Goal: Obtain resource: Download file/media

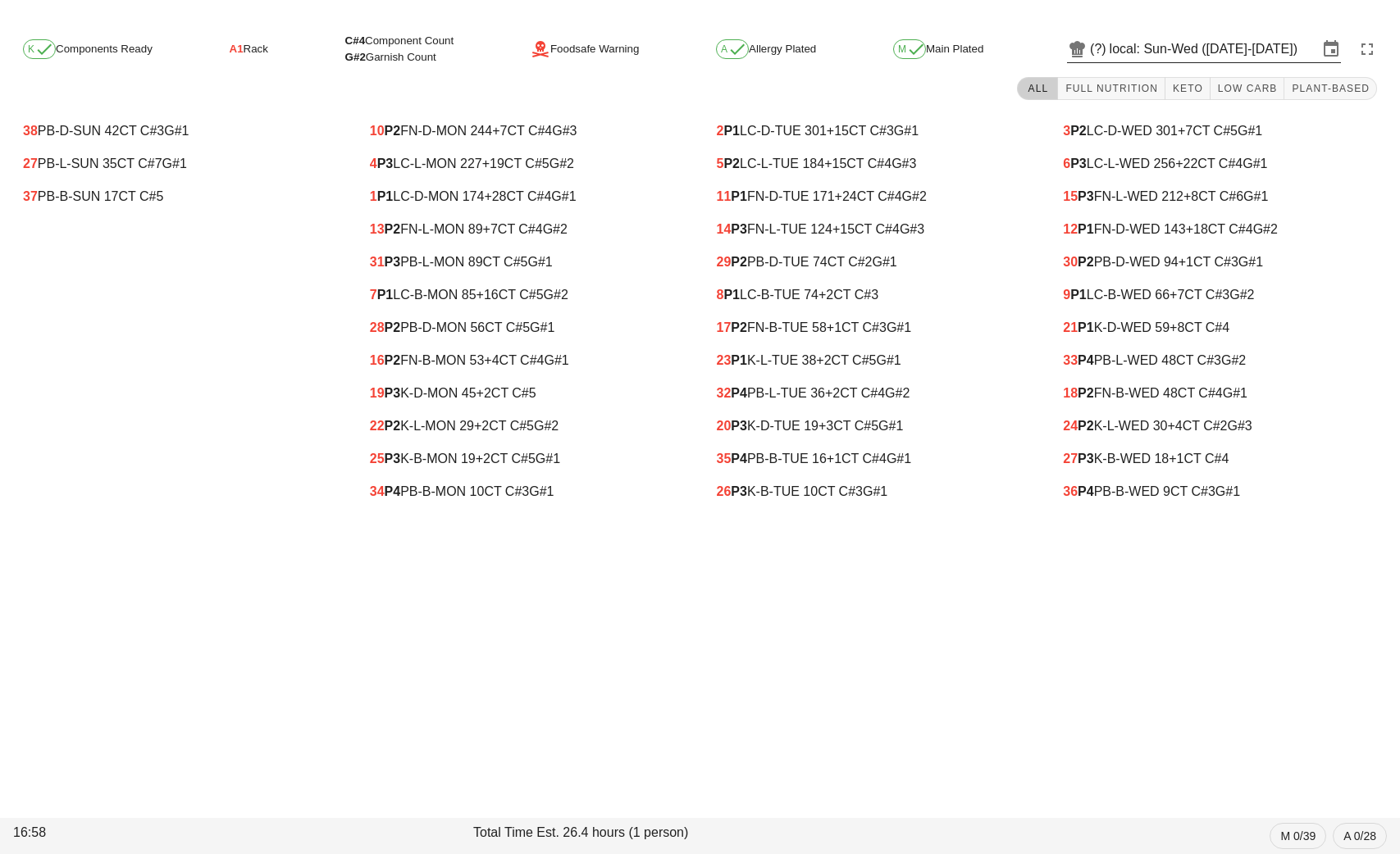
click at [1132, 43] on input "local: Sun-Wed ([DATE]-[DATE])" at bounding box center [1214, 49] width 208 height 26
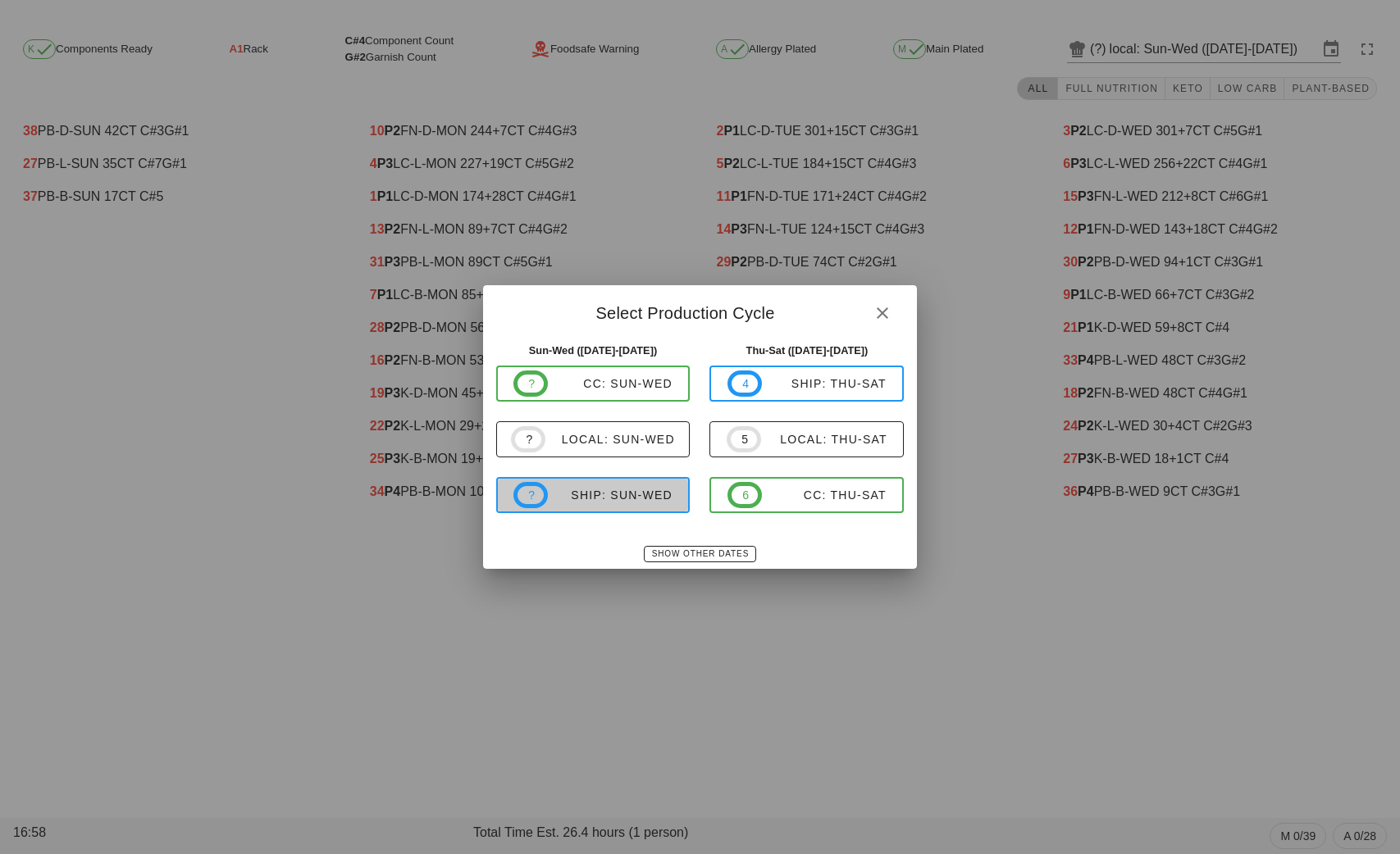
click at [615, 489] on div "ship: Sun-Wed" at bounding box center [610, 495] width 125 height 13
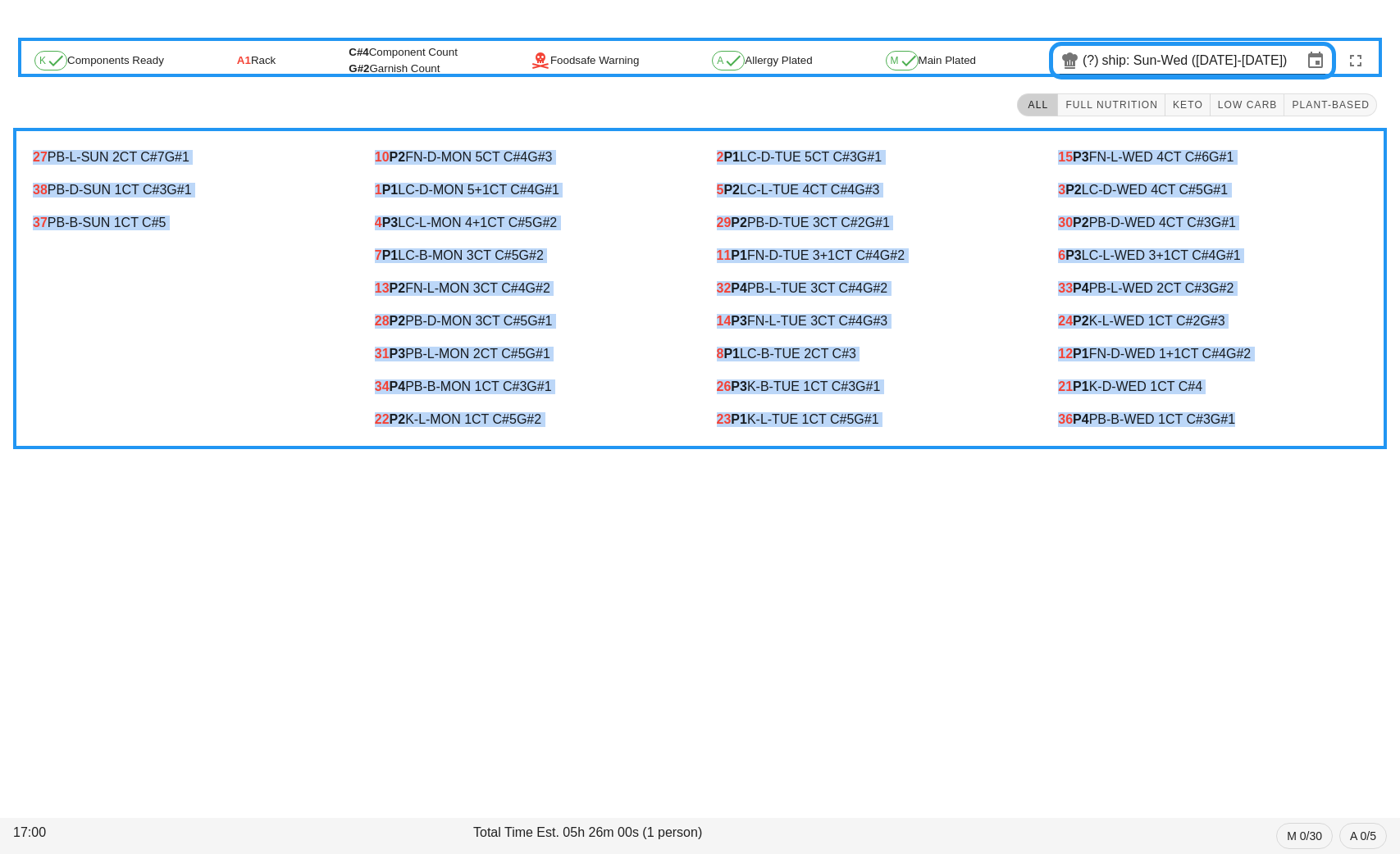
drag, startPoint x: 25, startPoint y: 143, endPoint x: 1294, endPoint y: 420, distance: 1298.9
click at [1294, 420] on div "27 PB-L-SUN 2 CT C#7 G#1 38 PB-D-SUN 1 CT C#3 G#1 37 PB-B-SUN 1 CT C#5 10 P2 FN…" at bounding box center [700, 289] width 1374 height 322
copy div "27 PB-L-SUN 2 CT C#7 G#1 38 PB-D-SUN 1 CT C#3 G#1 37 PB-B-SUN 1 CT C#5 10 P2 FN…"
click at [294, 313] on div "27 PB-L-SUN 2 CT C#7 G#1 38 PB-D-SUN 1 CT C#3 G#1 37 PB-B-SUN 1 CT C#5" at bounding box center [187, 288] width 342 height 315
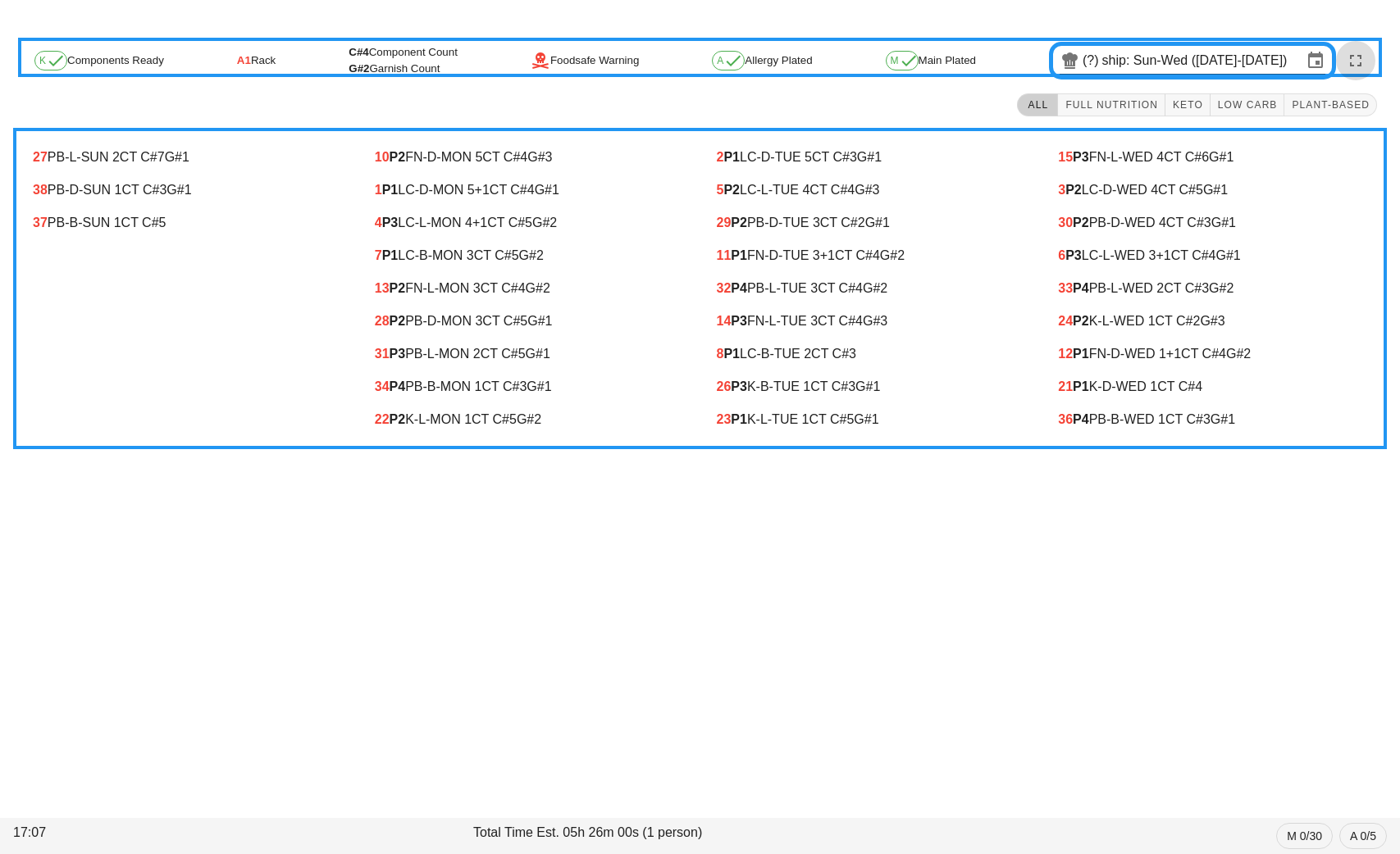
click at [1366, 48] on button "button" at bounding box center [1355, 61] width 40 height 40
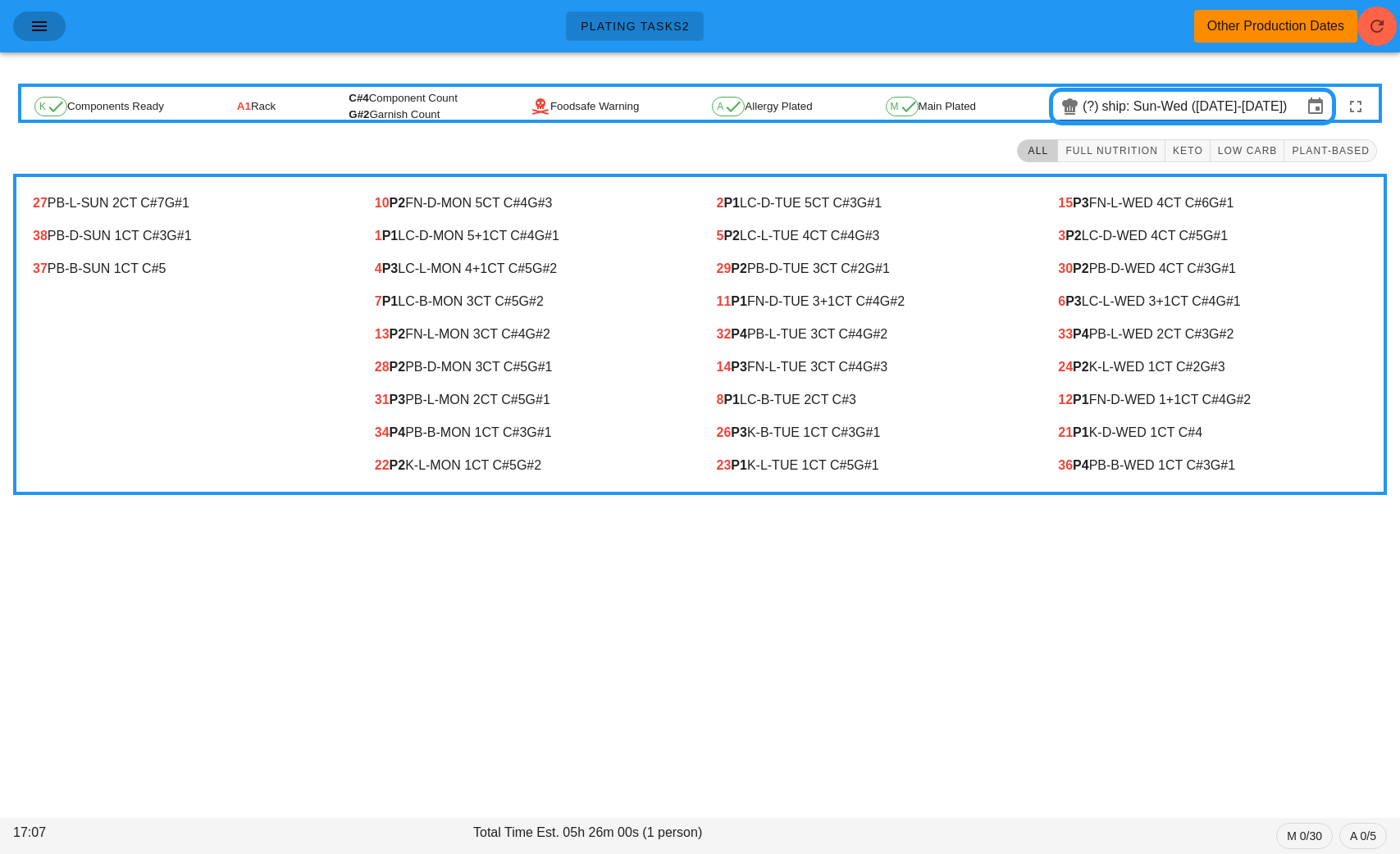
click at [46, 29] on icon "button" at bounding box center [40, 26] width 19 height 19
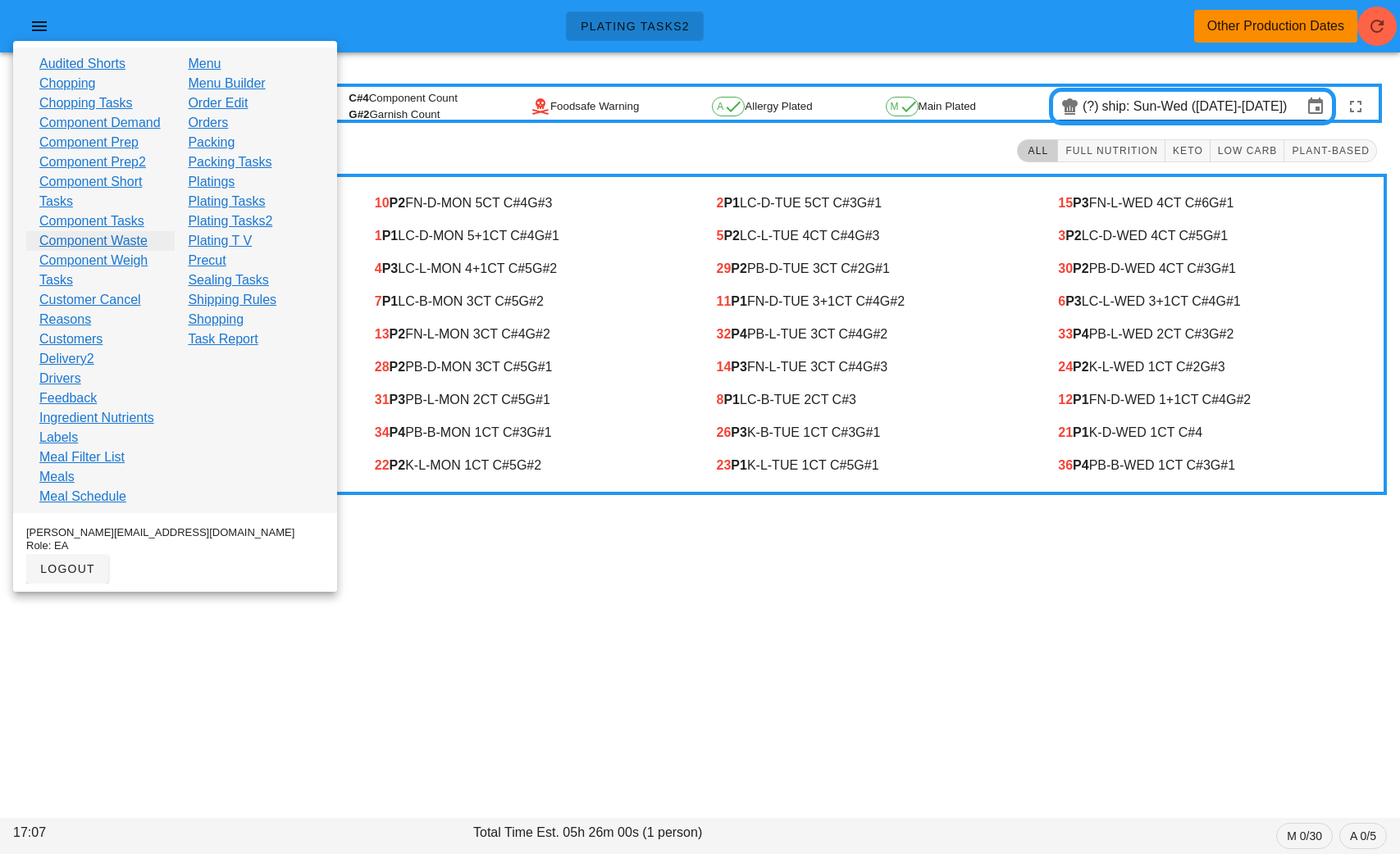
click at [127, 251] on link "Component Waste" at bounding box center [93, 241] width 108 height 19
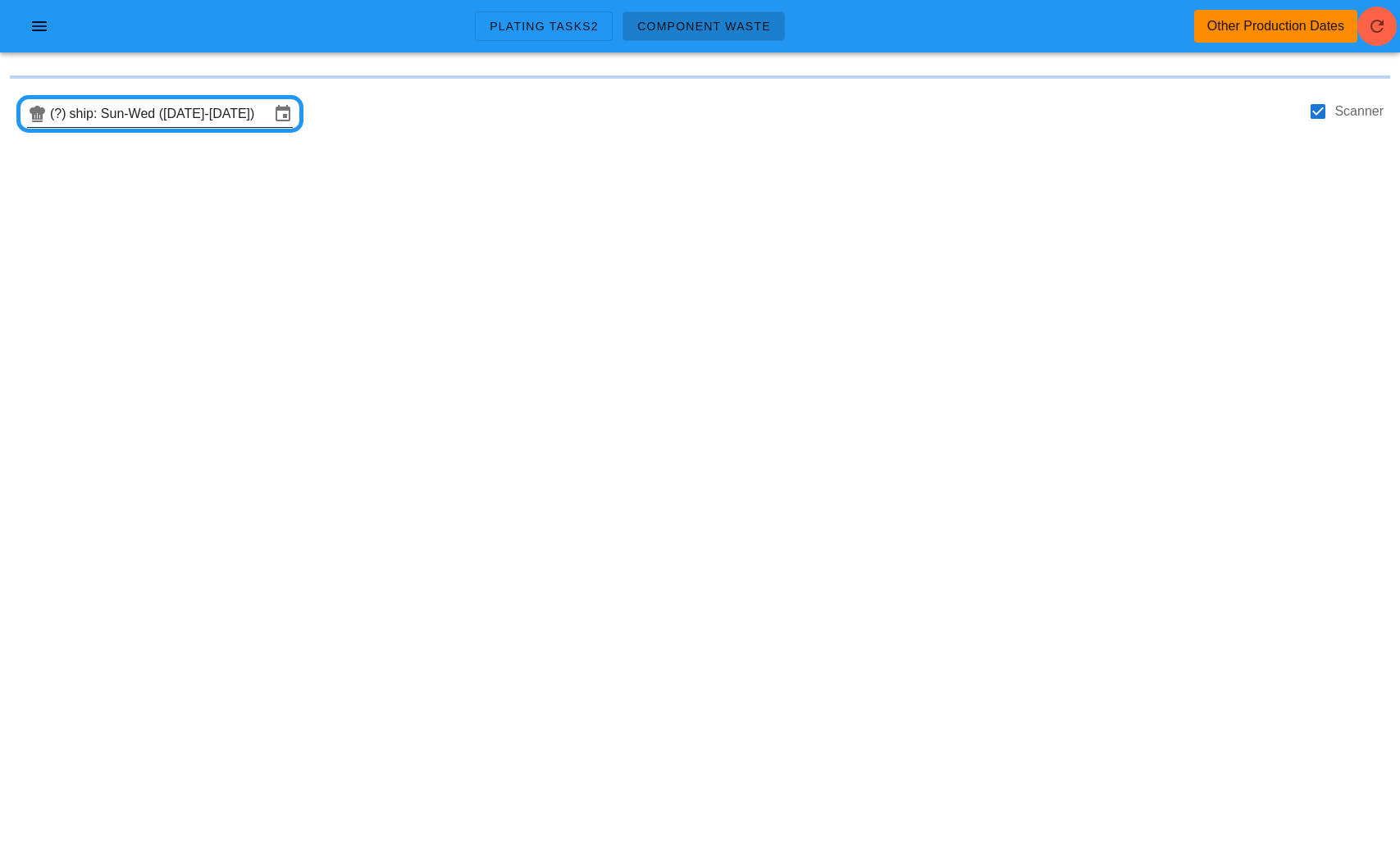
click at [176, 113] on input "ship: Sun-Wed ([DATE]-[DATE])" at bounding box center [170, 114] width 200 height 26
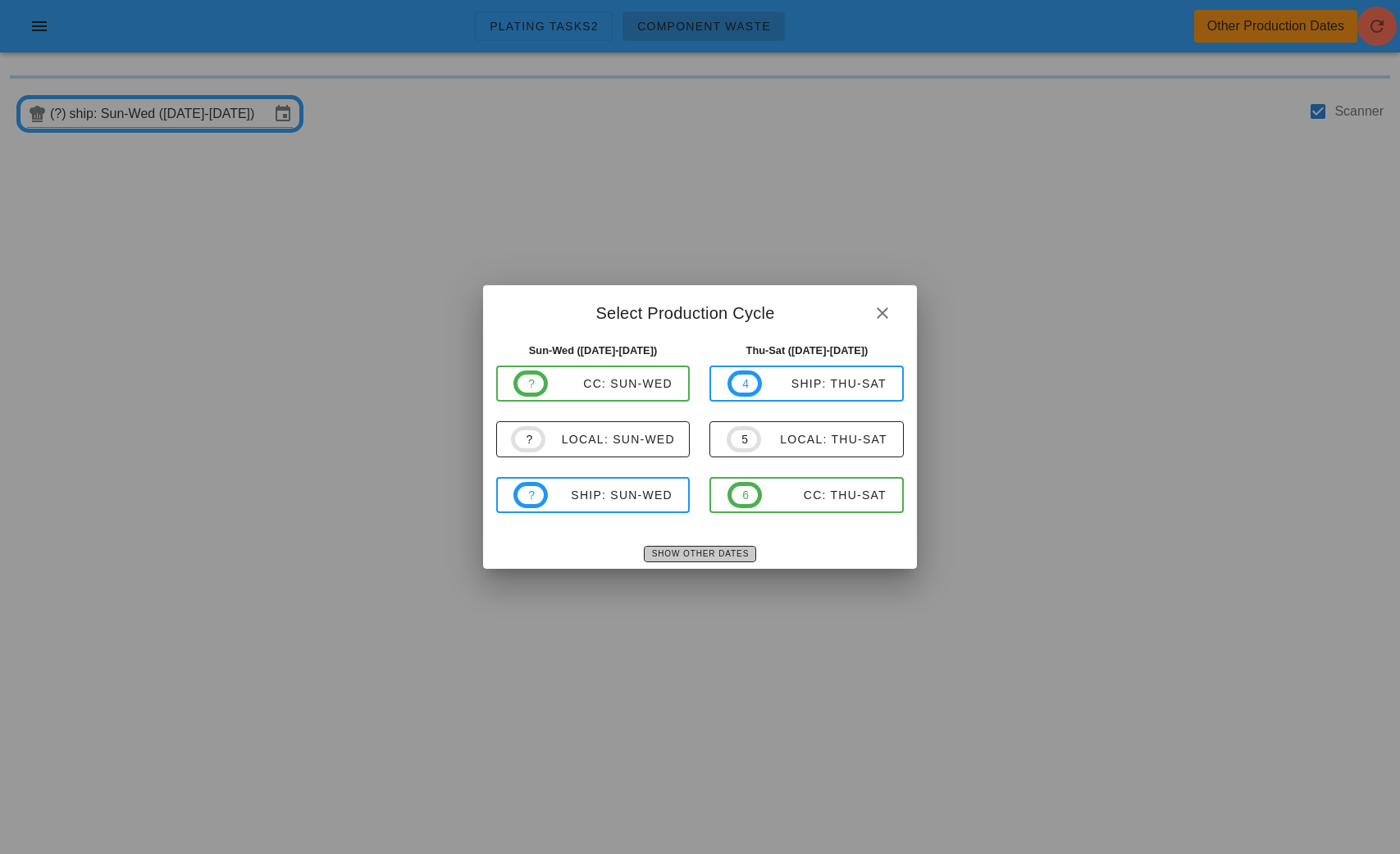
click at [699, 558] on span "Show Other Dates" at bounding box center [700, 554] width 98 height 9
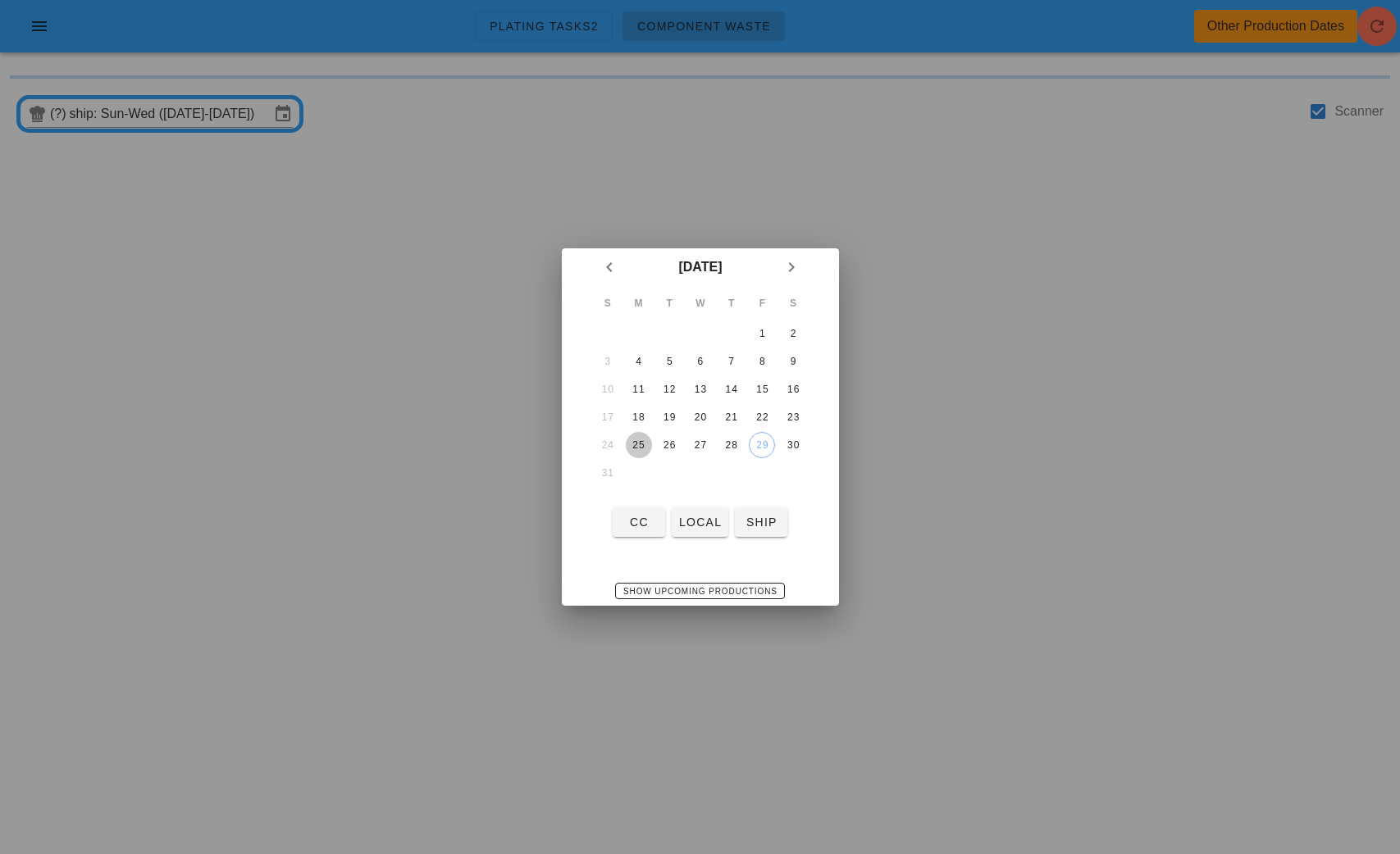
click at [640, 443] on div "25" at bounding box center [638, 445] width 26 height 11
click at [700, 520] on span "local" at bounding box center [700, 522] width 43 height 13
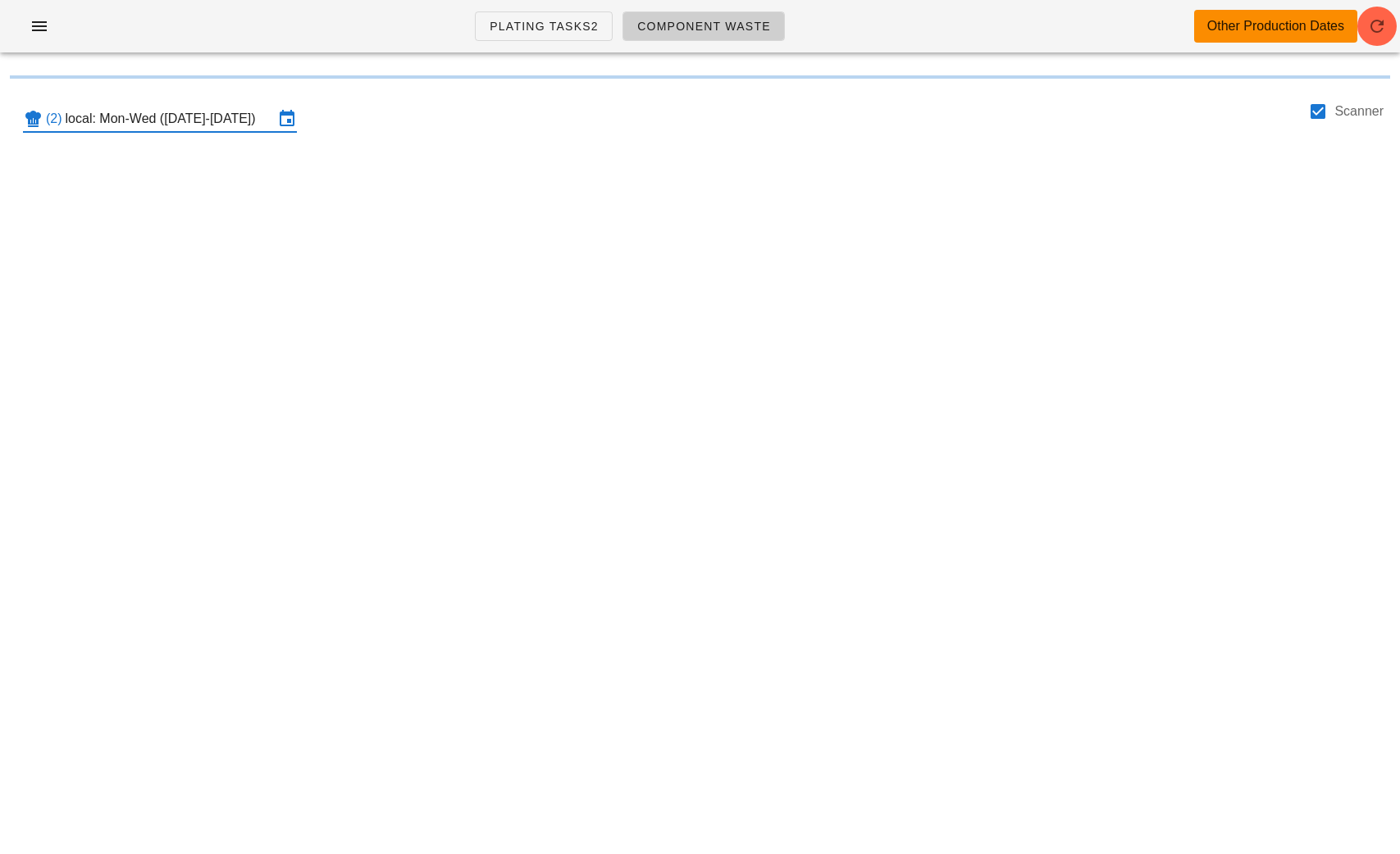
click at [190, 120] on input "local: Mon-Wed ([DATE]-[DATE])" at bounding box center [170, 119] width 208 height 26
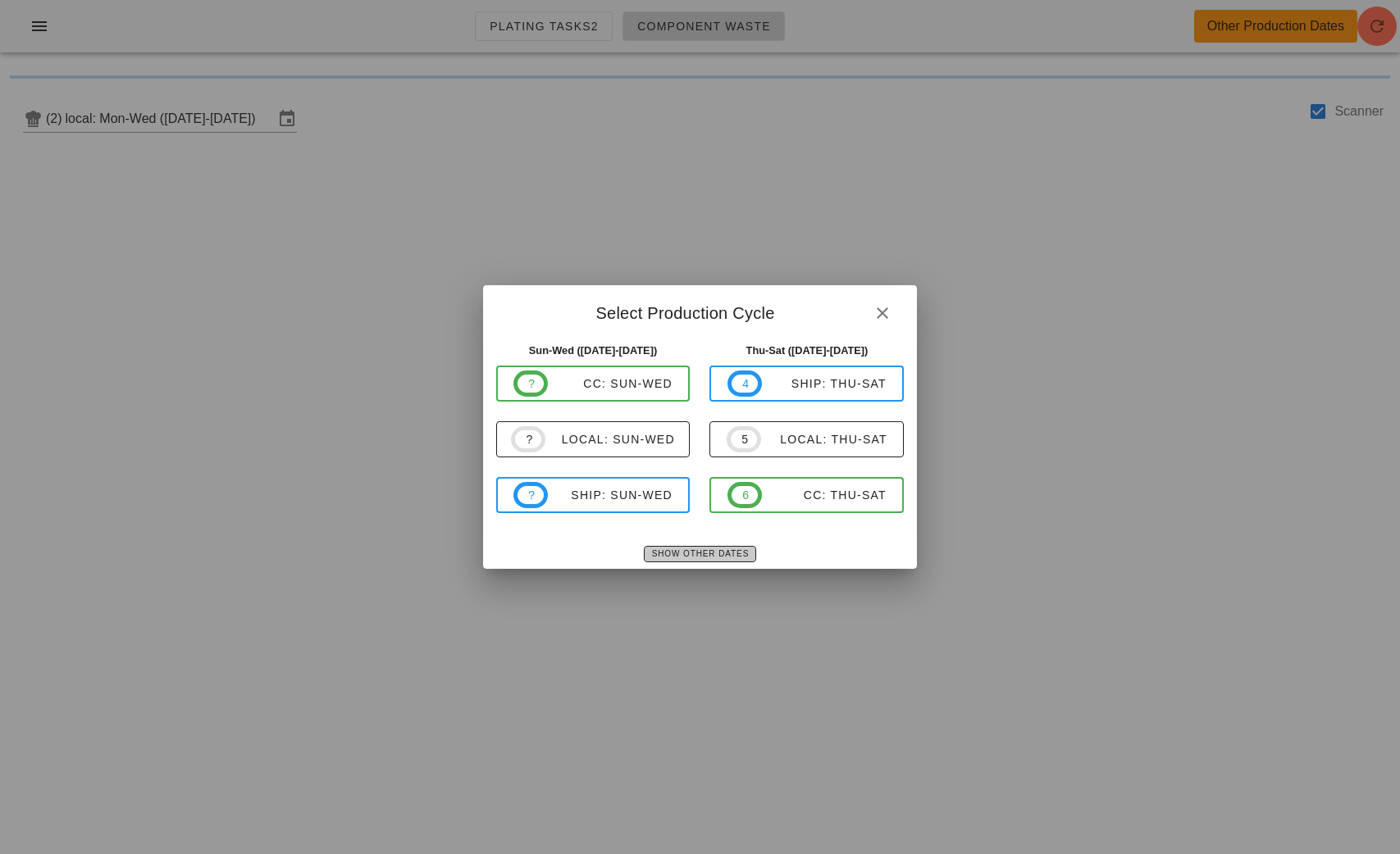
click at [742, 557] on span "Show Other Dates" at bounding box center [700, 554] width 98 height 9
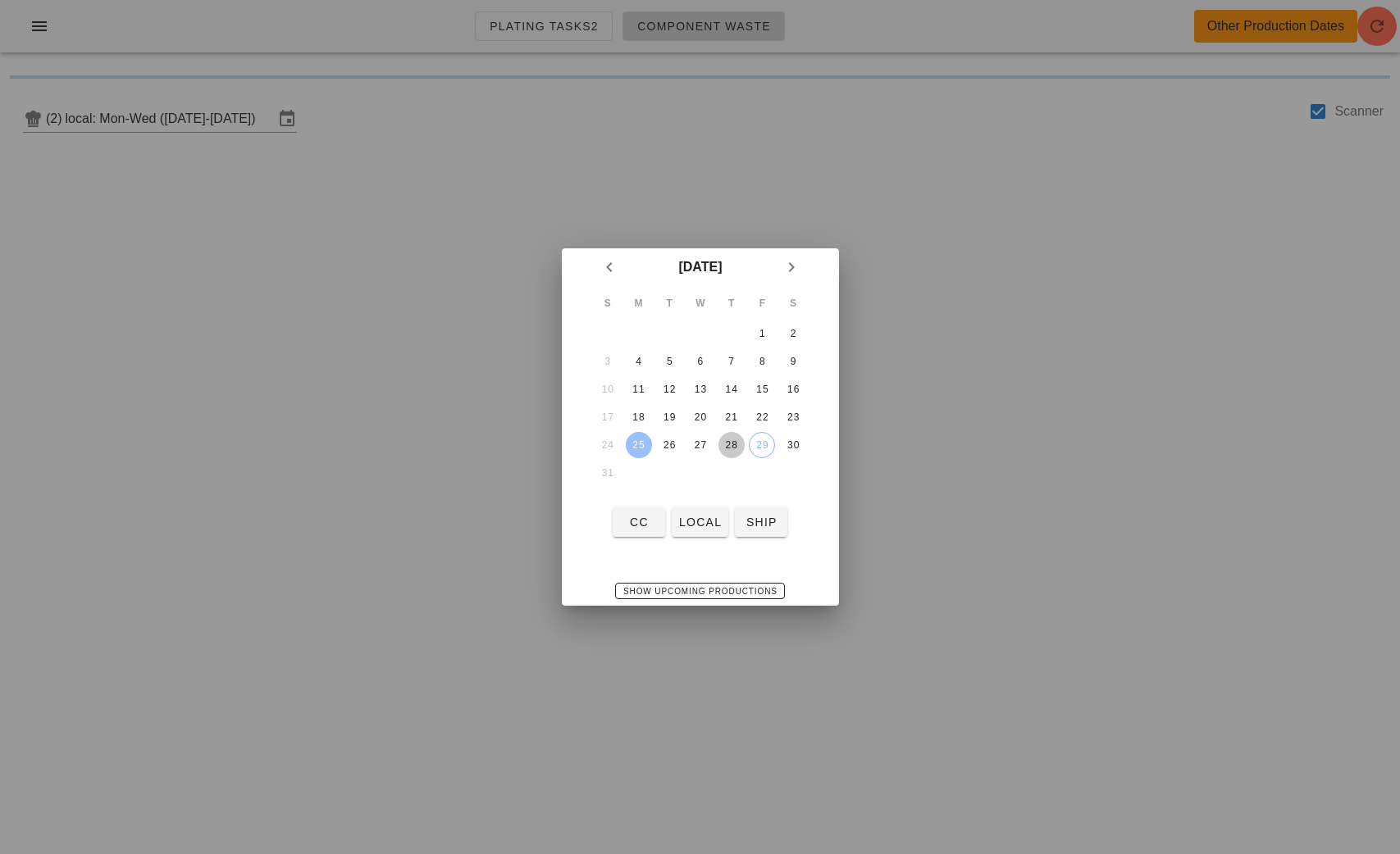
click at [732, 444] on div "28" at bounding box center [730, 445] width 26 height 11
click at [696, 519] on span "local" at bounding box center [700, 522] width 43 height 13
type input "local: Thu-Sat ([DATE]-[DATE])"
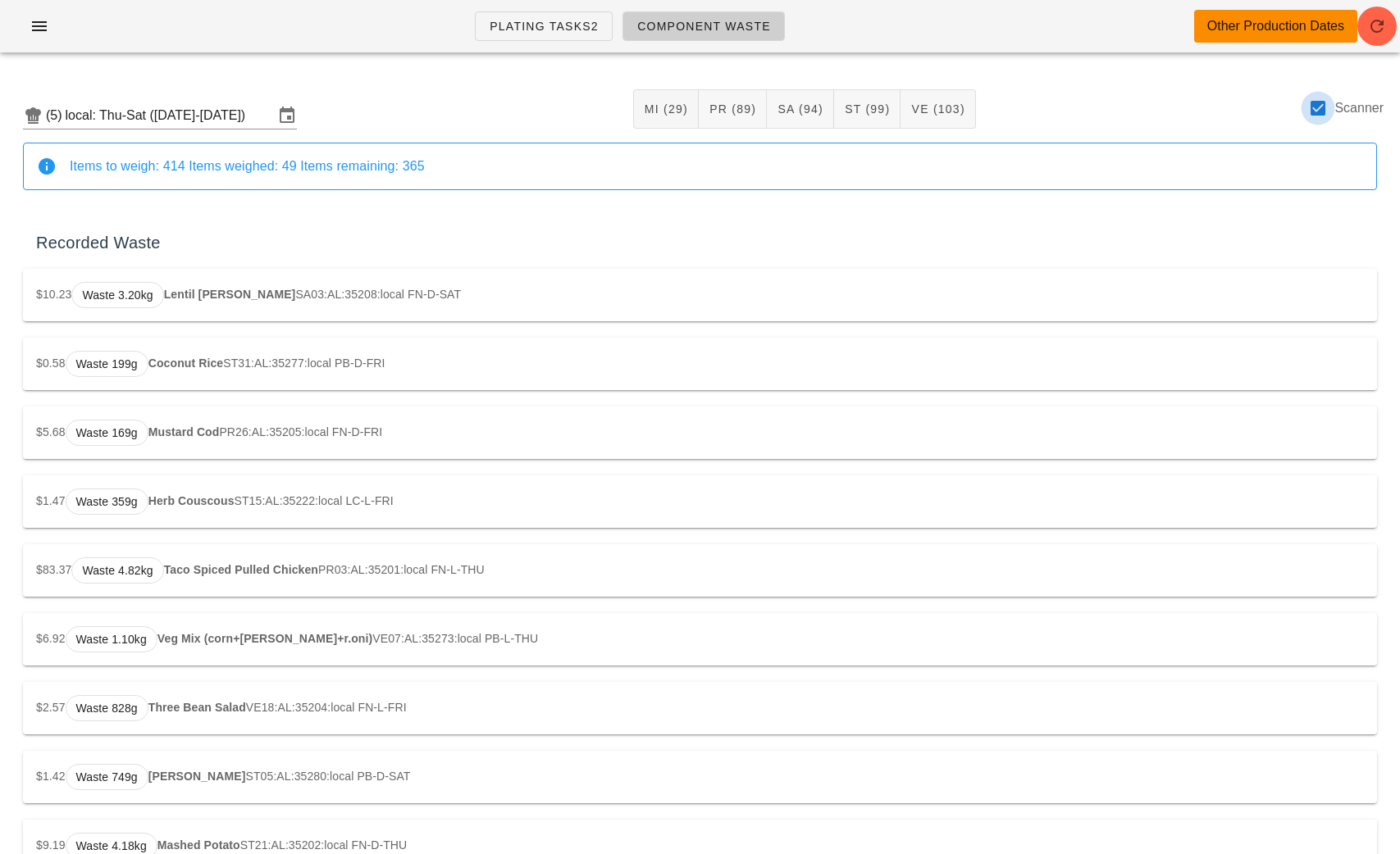
click at [1322, 108] on div at bounding box center [1318, 108] width 28 height 28
checkbox input "false"
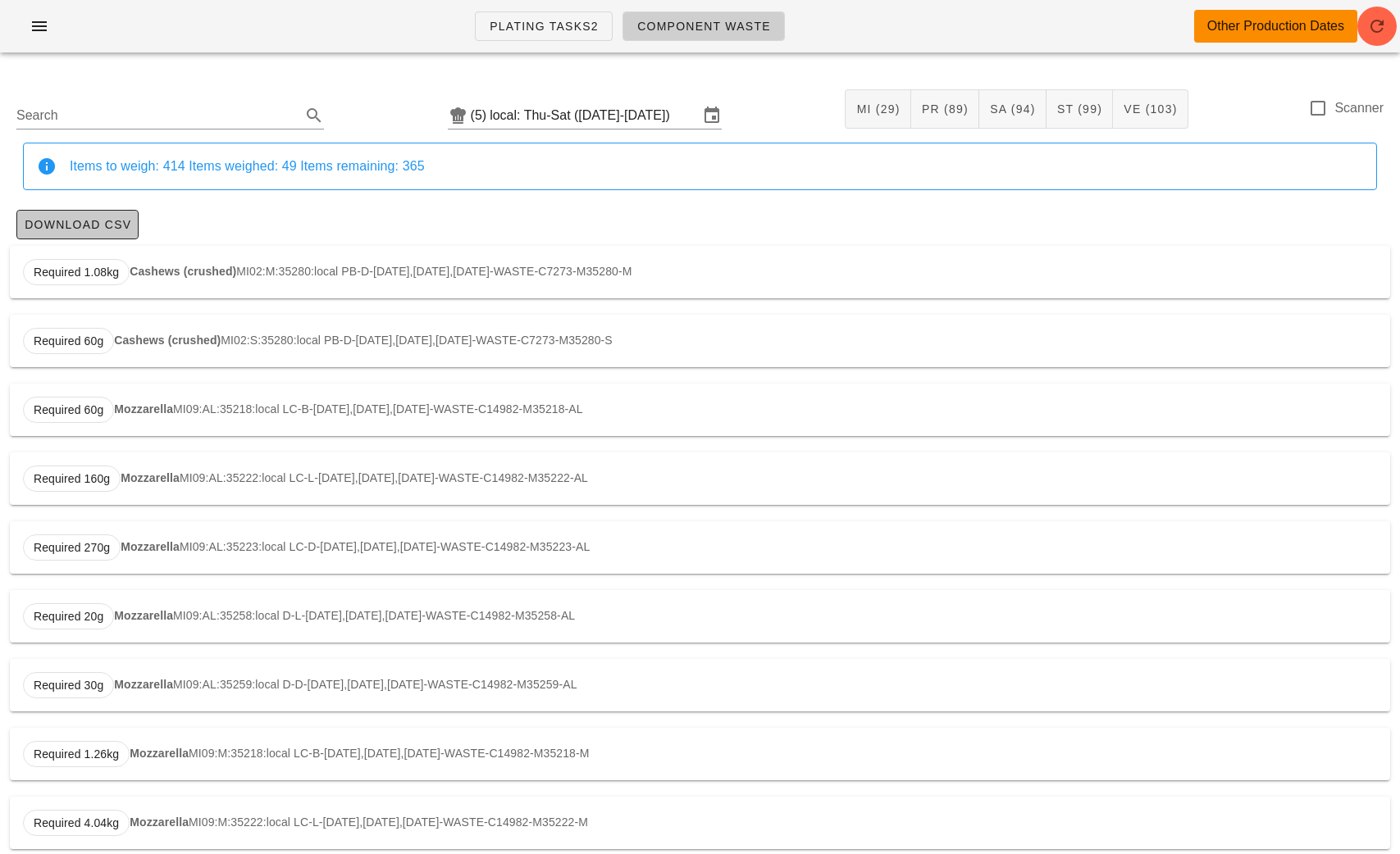
click at [97, 218] on span "Download CSV" at bounding box center [77, 224] width 107 height 13
click at [39, 20] on icon "button" at bounding box center [40, 26] width 19 height 19
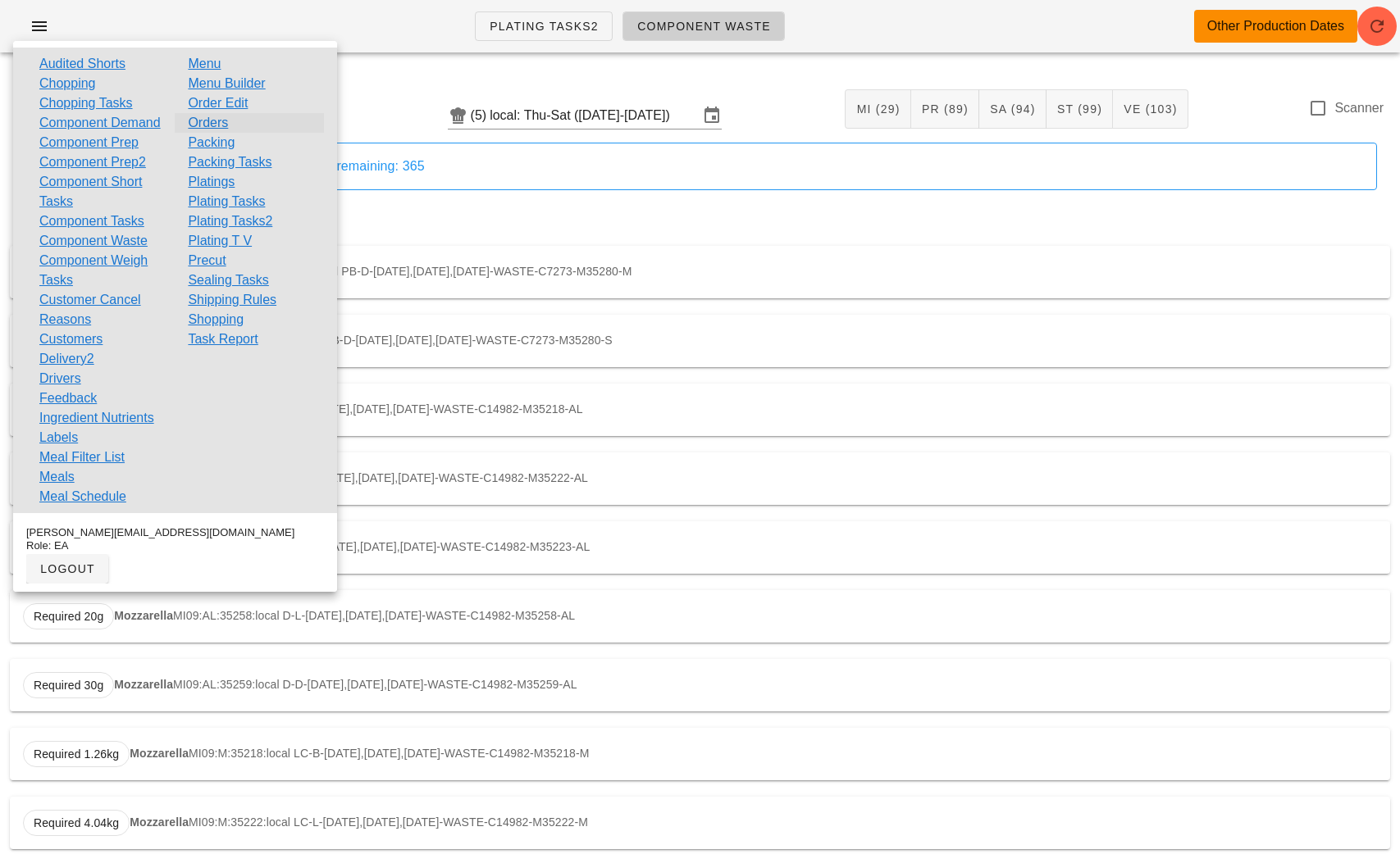
click at [217, 121] on link "Orders" at bounding box center [208, 123] width 40 height 19
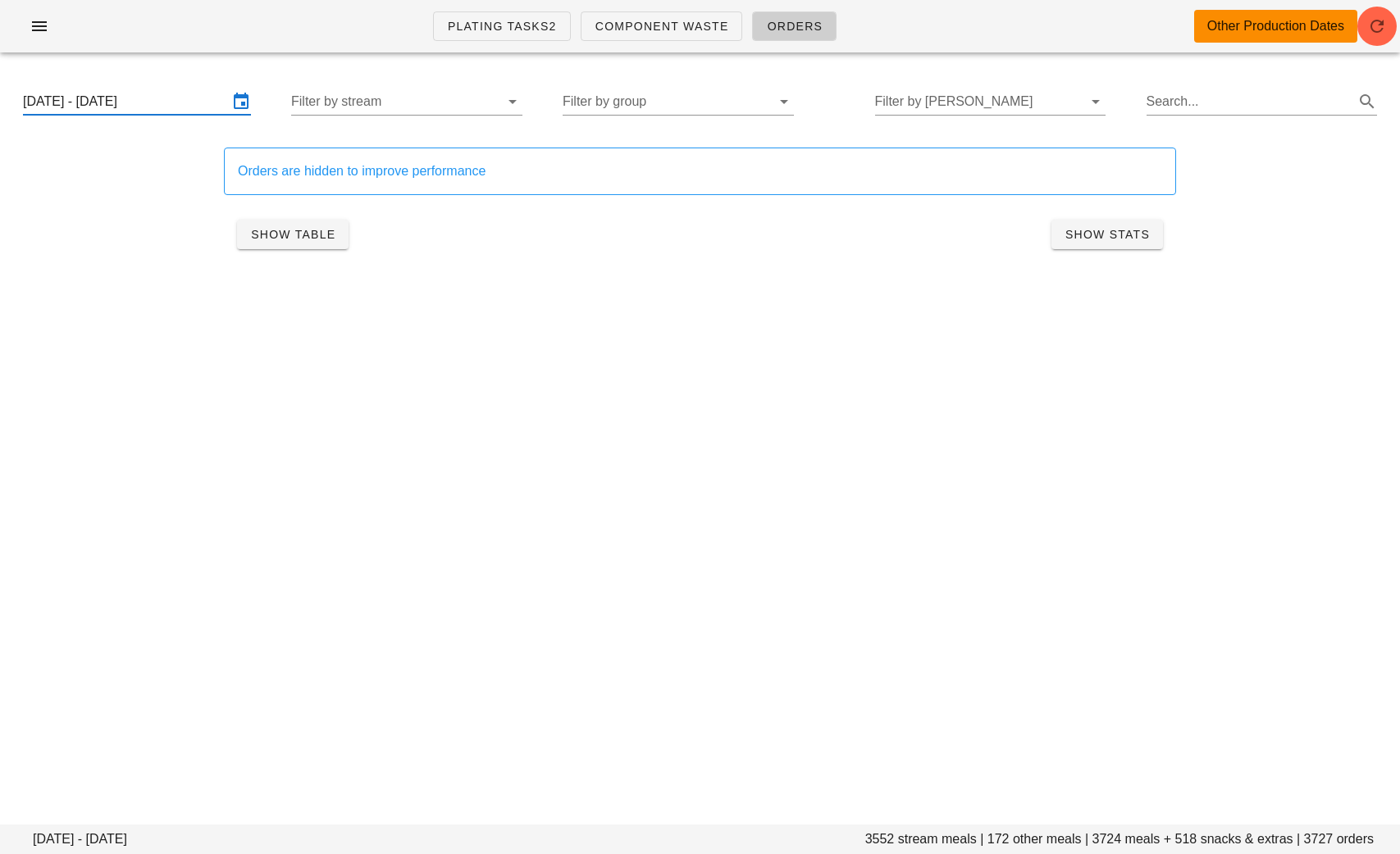
click at [191, 100] on input "[DATE] - [DATE]" at bounding box center [125, 102] width 205 height 26
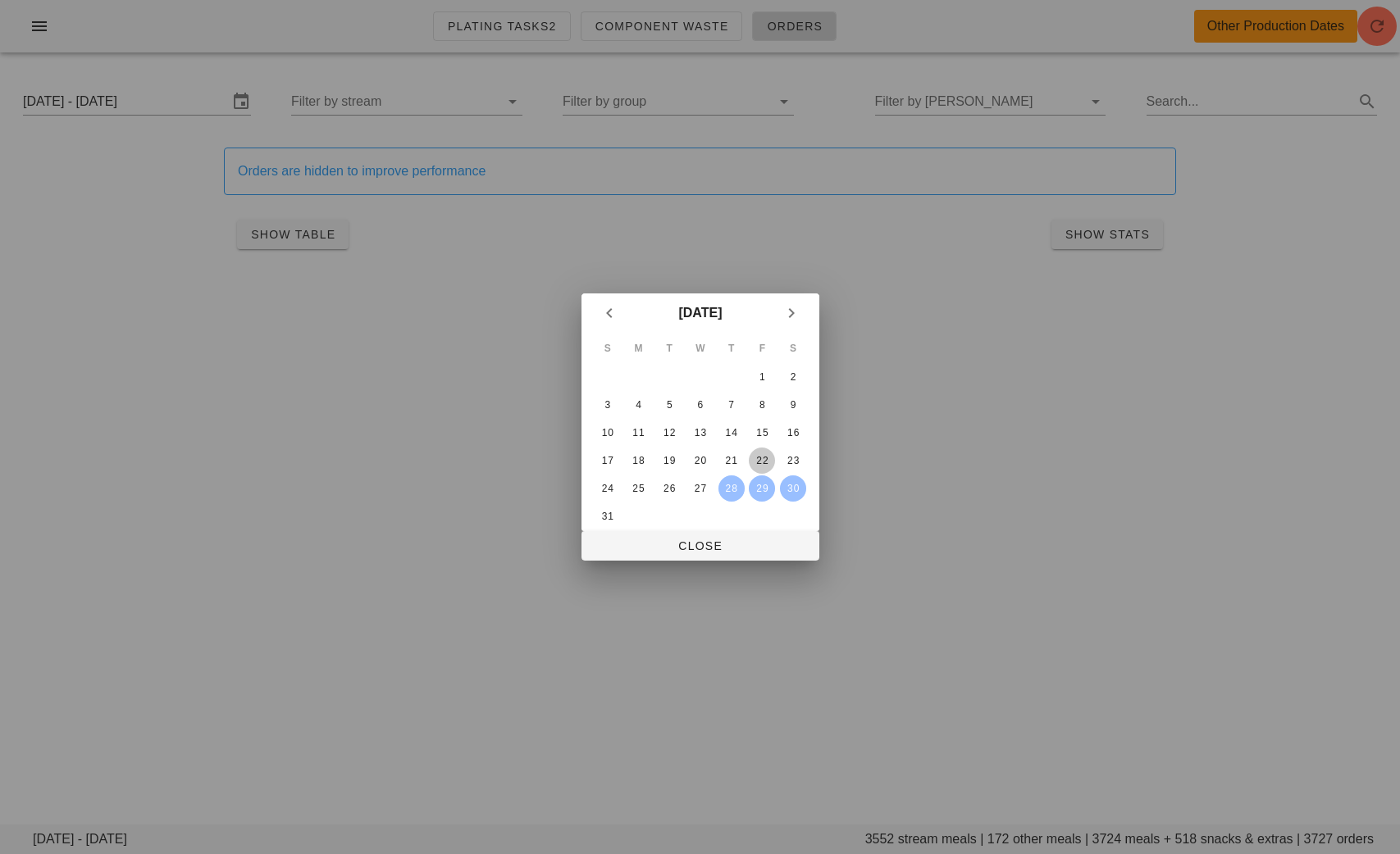
click at [758, 460] on div "22" at bounding box center [762, 460] width 26 height 11
click at [720, 488] on div "28" at bounding box center [730, 489] width 26 height 11
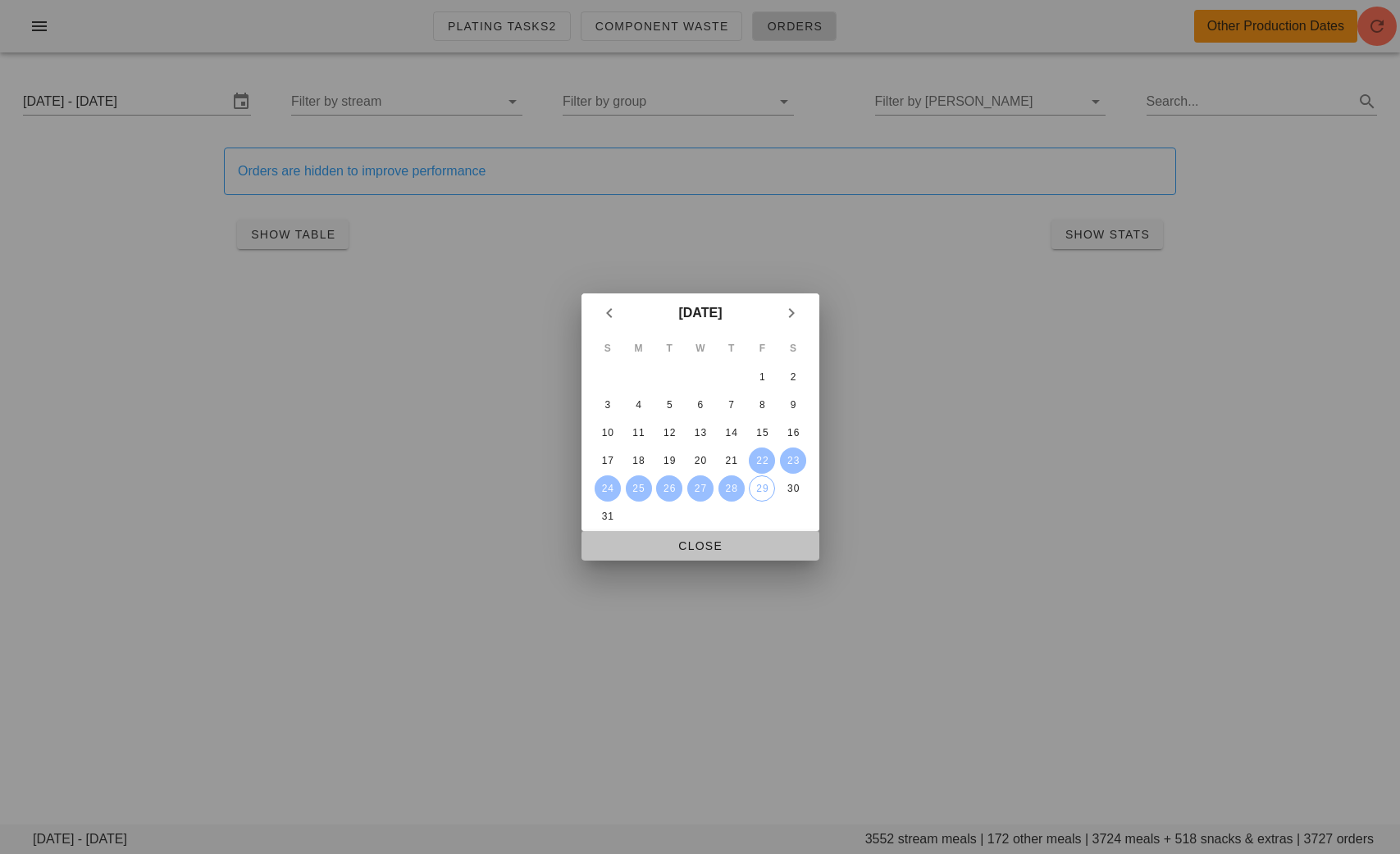
click at [729, 541] on span "Close" at bounding box center [700, 546] width 212 height 13
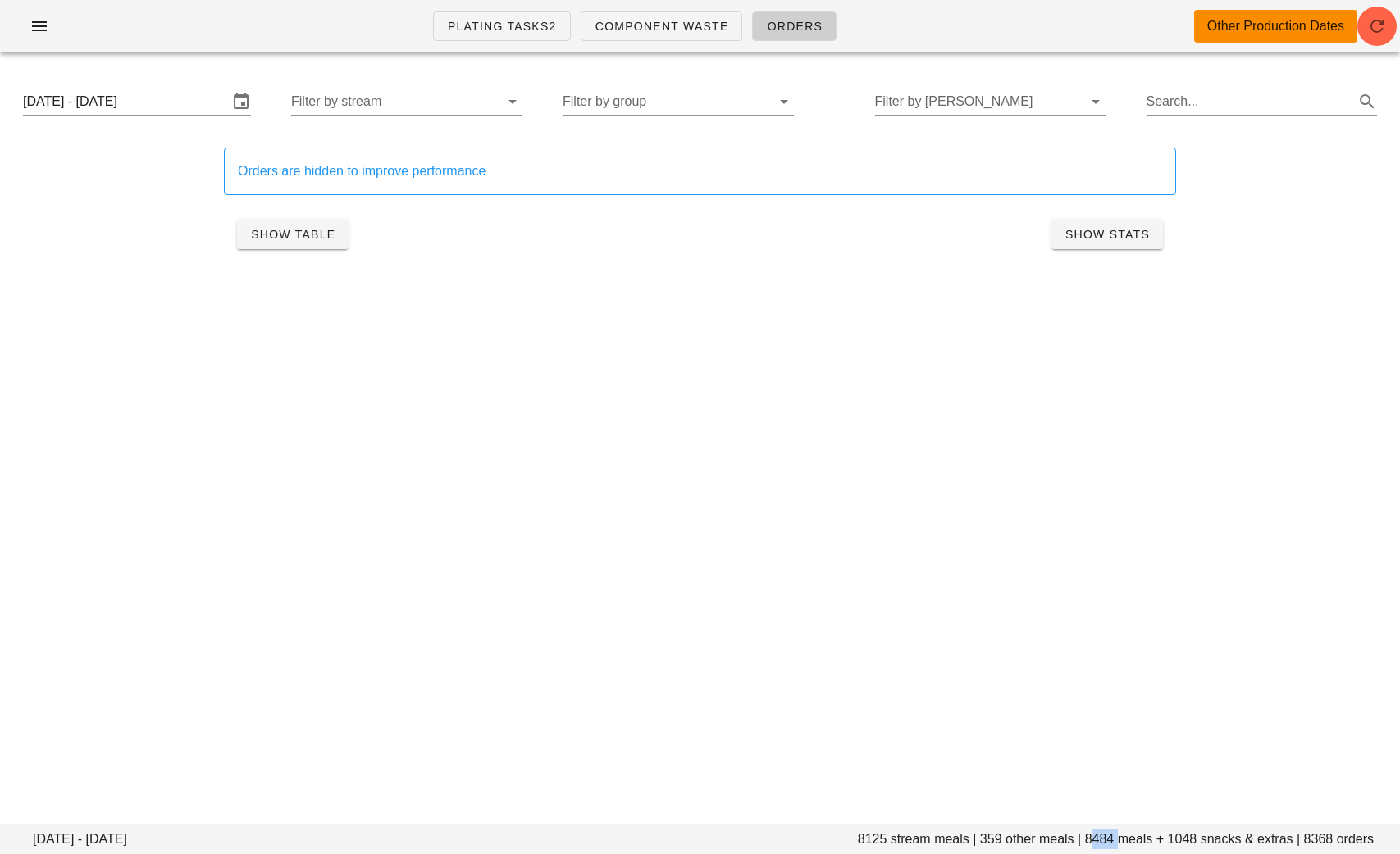
drag, startPoint x: 1116, startPoint y: 839, endPoint x: 1088, endPoint y: 837, distance: 28.1
click at [1088, 838] on footer "[DATE] - [DATE] 8125 stream meals | 359 other meals | 8484 meals + 1048 snacks …" at bounding box center [700, 840] width 1400 height 30
copy footer "8484"
